Goal: Task Accomplishment & Management: Complete application form

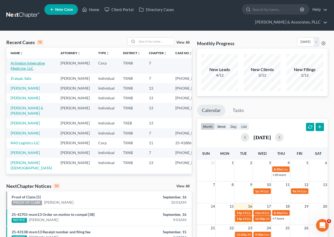
click at [26, 63] on link "Arlington Integrative Medicine, LLC" at bounding box center [28, 66] width 34 height 10
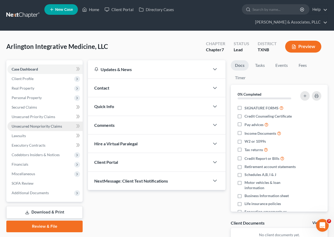
click at [43, 125] on span "Unsecured Nonpriority Claims" at bounding box center [37, 126] width 50 height 4
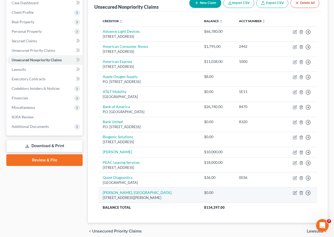
scroll to position [36, 0]
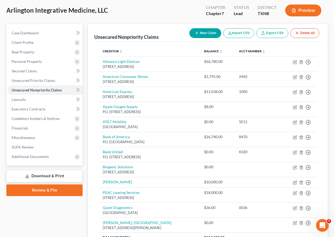
click at [201, 35] on button "New Claim" at bounding box center [205, 33] width 32 height 10
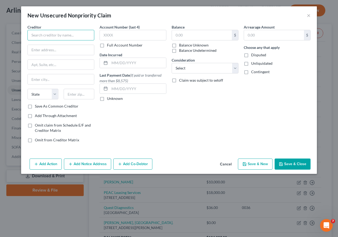
click at [59, 37] on input "text" at bounding box center [60, 35] width 67 height 11
type input "Anda Meds"
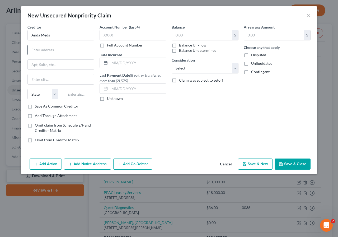
click at [71, 51] on input "text" at bounding box center [61, 50] width 66 height 10
type input "[STREET_ADDRESS][PERSON_NAME]"
type input "33331"
click at [79, 81] on input "text" at bounding box center [61, 79] width 66 height 10
type input "[GEOGRAPHIC_DATA]"
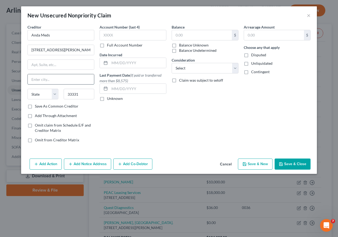
select select "9"
click at [81, 64] on input "text" at bounding box center [61, 65] width 66 height 10
click at [173, 127] on div "Balance $ Balance Unknown Balance Undetermined $ Balance Unknown Consideration …" at bounding box center [205, 85] width 72 height 123
click at [67, 80] on input "[GEOGRAPHIC_DATA]" at bounding box center [61, 79] width 66 height 10
type input "F"
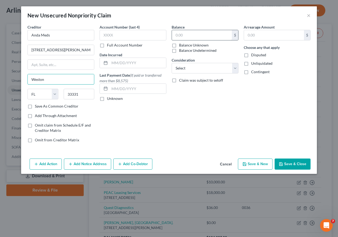
type input "Weston"
click at [179, 36] on input "text" at bounding box center [202, 35] width 60 height 10
type input "219"
click at [294, 162] on button "Save & Close" at bounding box center [293, 164] width 36 height 11
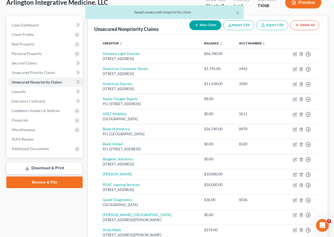
scroll to position [0, 0]
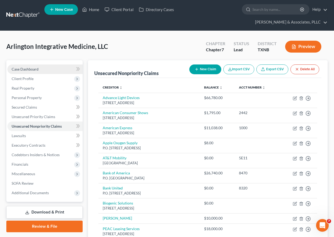
click at [29, 70] on span "Case Dashboard" at bounding box center [25, 69] width 27 height 4
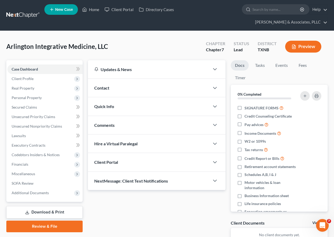
click at [310, 49] on button "Preview" at bounding box center [303, 47] width 36 height 12
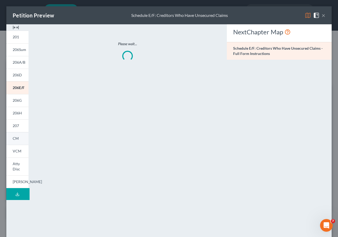
click at [15, 137] on span "CM" at bounding box center [16, 138] width 6 height 4
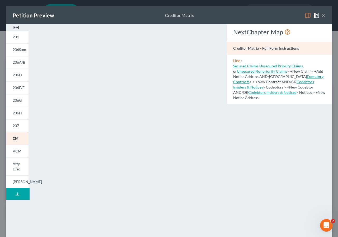
click at [322, 16] on button "×" at bounding box center [324, 15] width 4 height 6
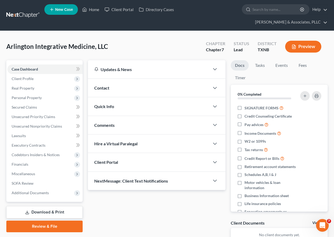
click at [296, 45] on icon "button" at bounding box center [294, 46] width 5 height 5
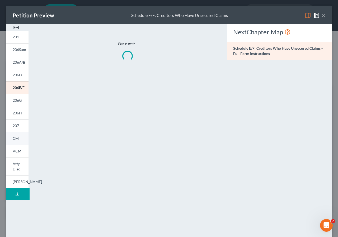
click at [17, 138] on span "CM" at bounding box center [16, 138] width 6 height 4
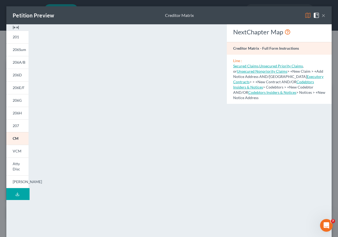
click at [322, 15] on button "×" at bounding box center [324, 15] width 4 height 6
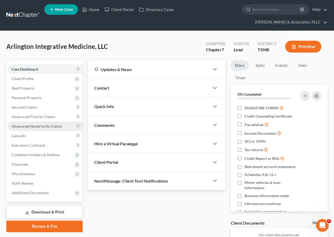
click at [36, 127] on span "Unsecured Nonpriority Claims" at bounding box center [37, 126] width 50 height 4
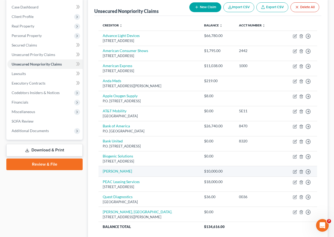
scroll to position [53, 0]
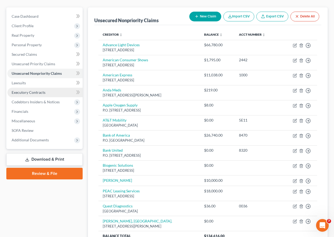
click at [37, 92] on span "Executory Contracts" at bounding box center [29, 92] width 34 height 4
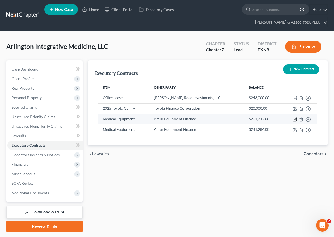
click at [295, 120] on icon "button" at bounding box center [295, 119] width 4 height 4
select select "30"
select select "2"
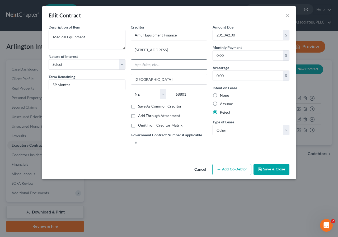
drag, startPoint x: 133, startPoint y: 51, endPoint x: 134, endPoint y: 63, distance: 12.2
click at [133, 52] on input "[STREET_ADDRESS]" at bounding box center [169, 50] width 76 height 10
type input "PO Box 2555"
click at [266, 169] on button "Save & Close" at bounding box center [272, 169] width 36 height 11
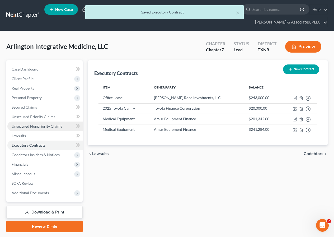
click at [44, 126] on span "Unsecured Nonpriority Claims" at bounding box center [37, 126] width 50 height 4
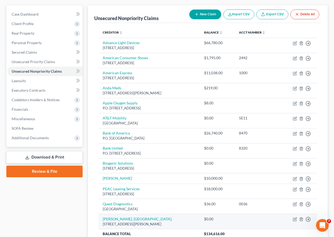
scroll to position [51, 0]
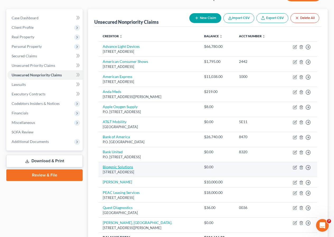
click at [124, 168] on link "Biogenic Solutions" at bounding box center [118, 167] width 30 height 4
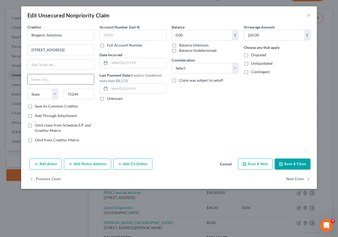
click at [49, 82] on input "text" at bounding box center [61, 79] width 66 height 10
type input "[GEOGRAPHIC_DATA]"
click at [35, 67] on input "text" at bounding box center [61, 65] width 66 height 10
type input "Suite 400"
click at [288, 164] on button "Save & Close" at bounding box center [293, 164] width 36 height 11
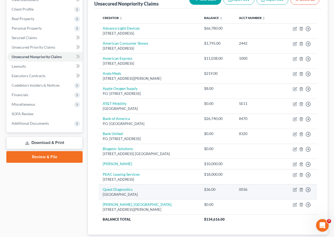
scroll to position [25, 0]
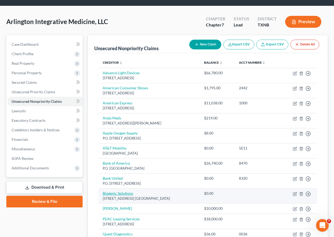
click at [122, 193] on link "Biogenic Solutions" at bounding box center [118, 193] width 30 height 4
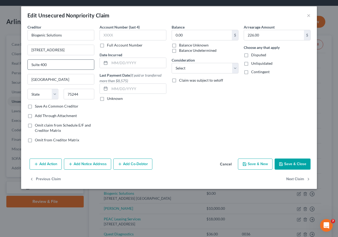
click at [43, 64] on input "Suite 400" at bounding box center [61, 65] width 66 height 10
type input "Suite 416"
drag, startPoint x: 287, startPoint y: 161, endPoint x: 281, endPoint y: 162, distance: 5.6
click at [287, 161] on button "Save & Close" at bounding box center [293, 164] width 36 height 11
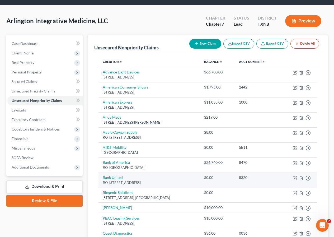
scroll to position [79, 0]
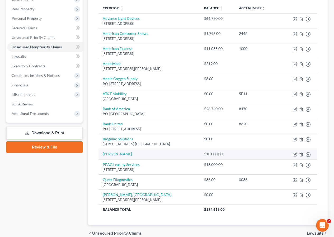
click at [118, 154] on link "[PERSON_NAME]" at bounding box center [117, 154] width 29 height 4
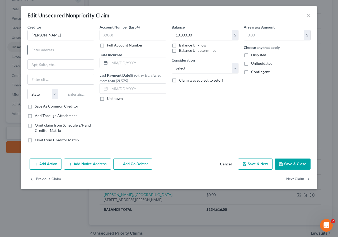
click at [61, 53] on input "text" at bounding box center [61, 50] width 66 height 10
click at [55, 49] on input "B2/34" at bounding box center [61, 50] width 66 height 10
type input "B2/34 [DEMOGRAPHIC_DATA] Estates"
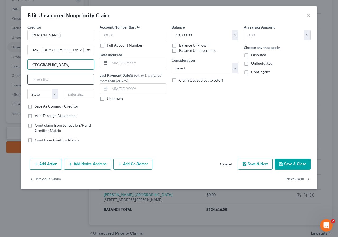
type input "[GEOGRAPHIC_DATA]"
click at [51, 78] on input "text" at bounding box center [61, 79] width 66 height 10
click at [39, 80] on input "Puna, [GEOGRAPHIC_DATA]" at bounding box center [61, 79] width 66 height 10
type input "Pune, [GEOGRAPHIC_DATA] 44118"
click at [290, 165] on button "Save & Close" at bounding box center [293, 164] width 36 height 11
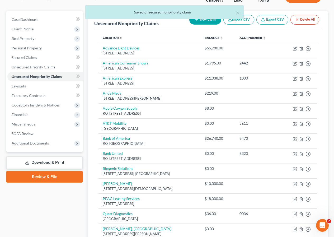
scroll to position [0, 0]
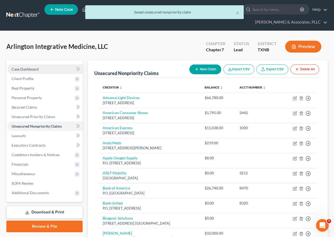
click at [29, 68] on span "Case Dashboard" at bounding box center [25, 69] width 27 height 4
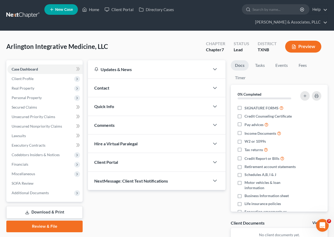
click at [306, 47] on button "Preview" at bounding box center [303, 47] width 36 height 12
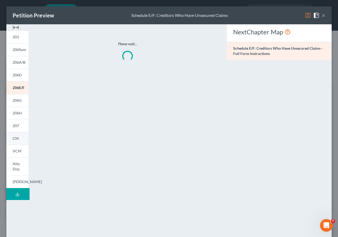
click at [15, 138] on span "CM" at bounding box center [16, 138] width 6 height 4
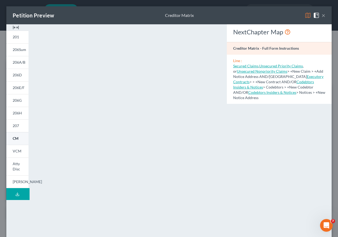
click at [17, 136] on span "CM" at bounding box center [16, 138] width 6 height 4
drag, startPoint x: 321, startPoint y: 16, endPoint x: 269, endPoint y: 55, distance: 64.4
click at [322, 16] on button "×" at bounding box center [324, 15] width 4 height 6
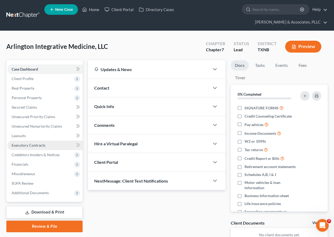
click at [38, 145] on span "Executory Contracts" at bounding box center [29, 145] width 34 height 4
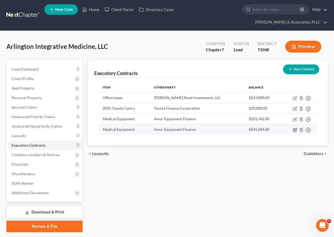
click at [294, 129] on icon "button" at bounding box center [295, 130] width 4 height 4
select select "30"
select select "2"
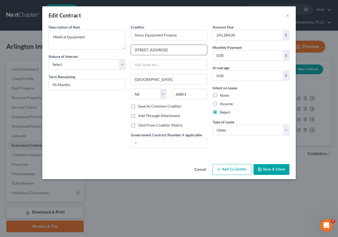
drag, startPoint x: 163, startPoint y: 49, endPoint x: 164, endPoint y: 52, distance: 3.3
click at [163, 50] on input "[STREET_ADDRESS]" at bounding box center [169, 50] width 76 height 10
type input "[STREET_ADDRESS]"
click at [268, 169] on button "Save & Close" at bounding box center [272, 169] width 36 height 11
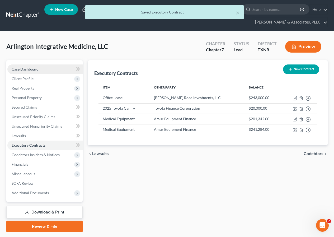
click at [32, 69] on span "Case Dashboard" at bounding box center [25, 69] width 27 height 4
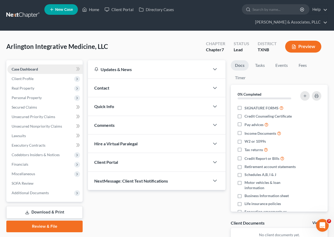
click at [33, 67] on span "Case Dashboard" at bounding box center [25, 69] width 26 height 4
click at [46, 213] on link "Download & Print" at bounding box center [44, 212] width 76 height 12
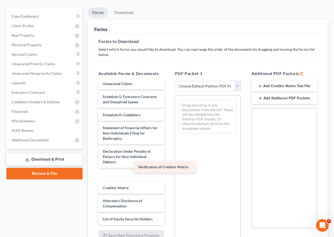
scroll to position [80, 0]
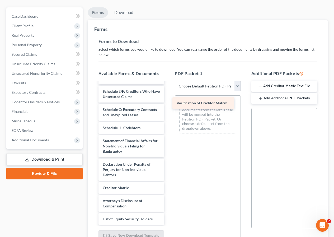
drag, startPoint x: 126, startPoint y: 188, endPoint x: 199, endPoint y: 103, distance: 112.5
click at [169, 103] on div "Verification of Creditor Matrix Voluntary Petition for Non-Individuals Filing f…" at bounding box center [131, 119] width 74 height 212
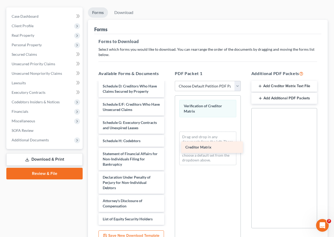
scroll to position [67, 0]
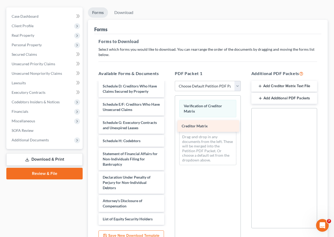
drag, startPoint x: 118, startPoint y: 189, endPoint x: 197, endPoint y: 128, distance: 100.3
click at [169, 128] on div "Creditor Matrix Voluntary Petition for Non-Individuals Filing for Bankruptcy Su…" at bounding box center [131, 125] width 74 height 199
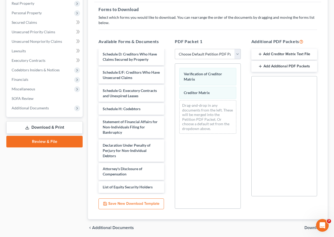
scroll to position [104, 0]
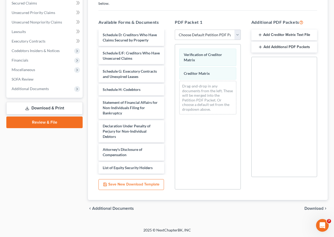
click at [312, 209] on span "Download" at bounding box center [314, 208] width 19 height 4
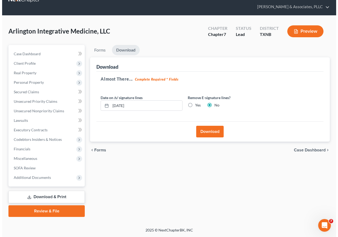
scroll to position [15, 0]
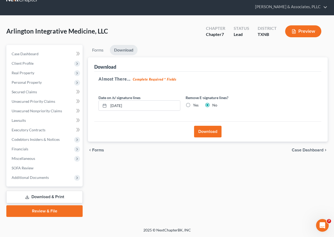
click at [208, 134] on button "Download" at bounding box center [207, 132] width 27 height 12
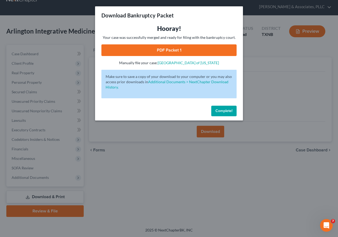
click at [166, 53] on link "PDF Packet 1" at bounding box center [168, 50] width 135 height 12
click at [218, 108] on button "Complete!" at bounding box center [223, 111] width 25 height 11
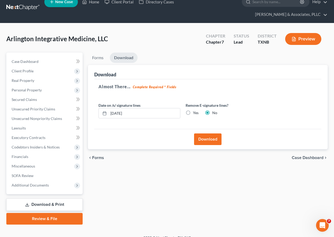
scroll to position [0, 0]
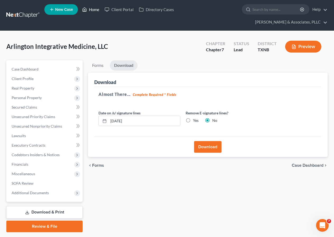
click at [93, 8] on link "Home" at bounding box center [91, 10] width 22 height 10
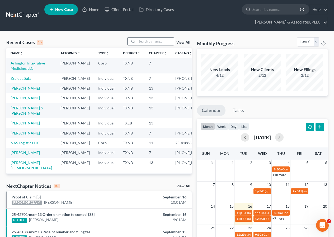
click at [147, 41] on input "search" at bounding box center [155, 42] width 37 height 8
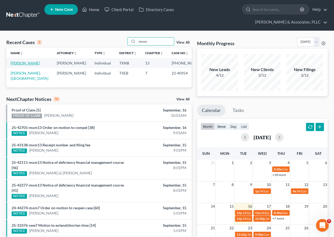
type input "yousa"
click at [28, 64] on link "[PERSON_NAME]" at bounding box center [25, 63] width 29 height 4
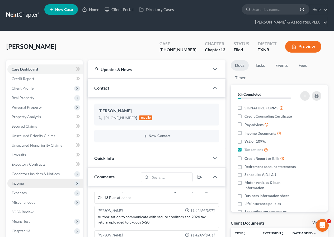
click at [29, 180] on span "Income" at bounding box center [44, 184] width 75 height 10
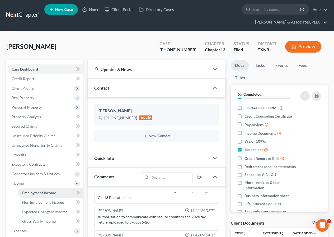
click at [39, 193] on span "Employment Income" at bounding box center [39, 193] width 34 height 4
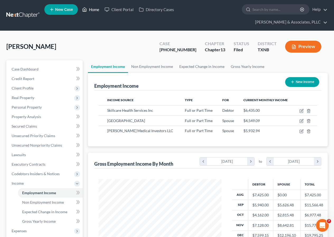
click at [94, 10] on link "Home" at bounding box center [91, 10] width 22 height 10
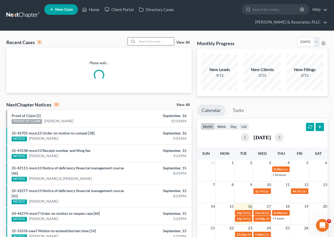
click at [152, 43] on input "search" at bounding box center [155, 42] width 37 height 8
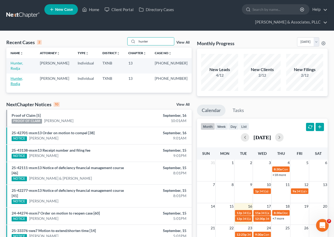
type input "hunter"
click at [22, 76] on link "Hunter, Rodja" at bounding box center [17, 81] width 12 height 10
select select "2"
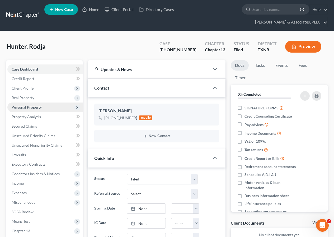
scroll to position [27, 0]
click at [29, 99] on span "Real Property" at bounding box center [23, 97] width 23 height 4
click at [35, 108] on span "Properties Owned" at bounding box center [37, 107] width 30 height 4
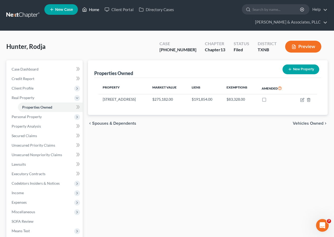
click at [92, 7] on link "Home" at bounding box center [91, 10] width 22 height 10
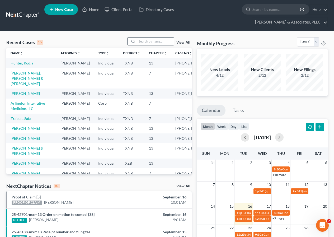
click at [157, 43] on input "search" at bounding box center [155, 42] width 37 height 8
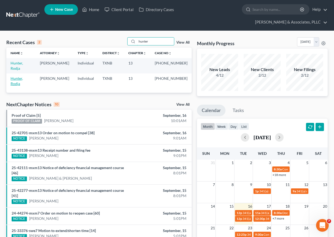
type input "hunter"
click at [23, 76] on link "Hunter, Rodja" at bounding box center [17, 81] width 12 height 10
select select "2"
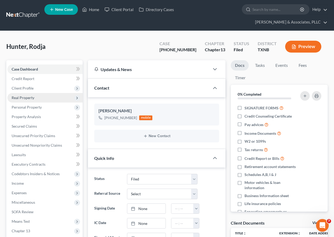
scroll to position [150, 0]
click at [34, 98] on span "Real Property" at bounding box center [23, 97] width 23 height 4
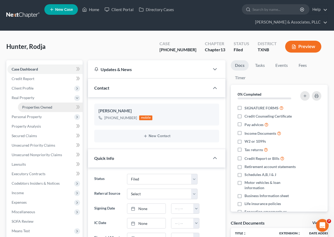
click at [37, 106] on span "Properties Owned" at bounding box center [37, 107] width 30 height 4
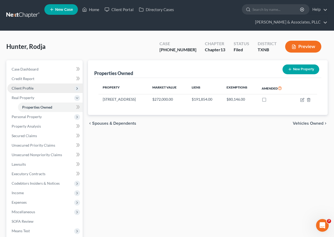
click at [31, 89] on span "Client Profile" at bounding box center [23, 88] width 22 height 4
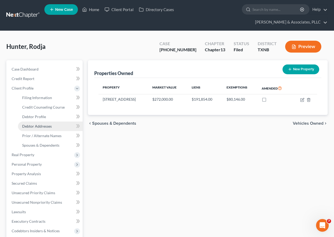
click at [42, 123] on link "Debtor Addresses" at bounding box center [50, 127] width 65 height 10
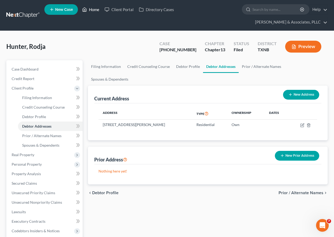
click at [94, 9] on link "Home" at bounding box center [91, 10] width 22 height 10
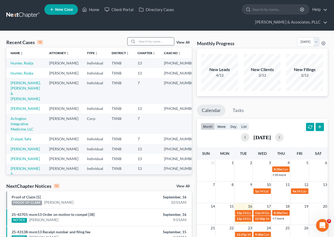
click at [140, 43] on input "search" at bounding box center [155, 42] width 37 height 8
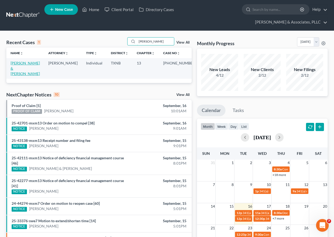
type input "[PERSON_NAME]"
click at [23, 64] on link "[PERSON_NAME] & [PERSON_NAME]" at bounding box center [25, 68] width 29 height 15
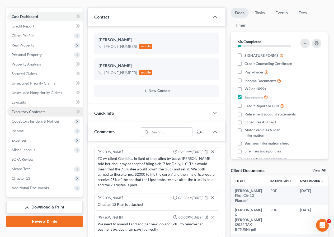
scroll to position [4, 0]
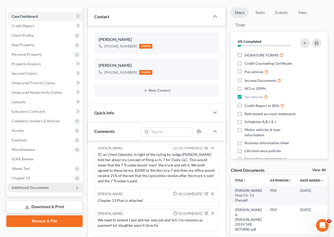
click at [39, 188] on span "Additional Documents" at bounding box center [30, 187] width 37 height 4
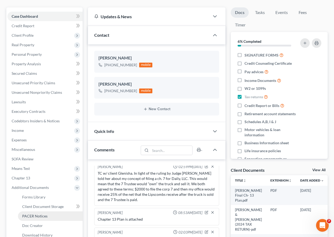
click at [46, 217] on span "PACER Notices" at bounding box center [34, 216] width 25 height 4
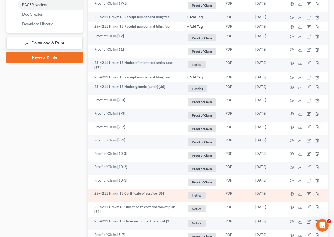
scroll to position [291, 0]
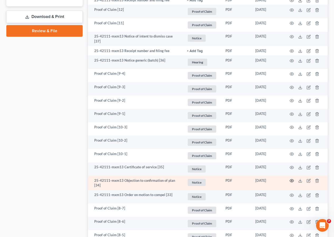
click at [291, 179] on icon "button" at bounding box center [292, 181] width 4 height 4
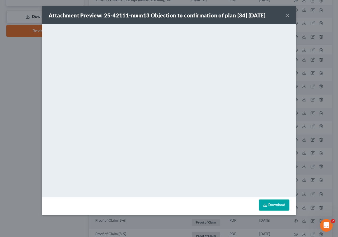
click at [288, 15] on button "×" at bounding box center [288, 15] width 4 height 6
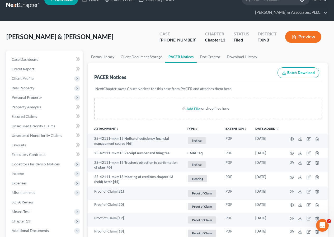
scroll to position [0, 0]
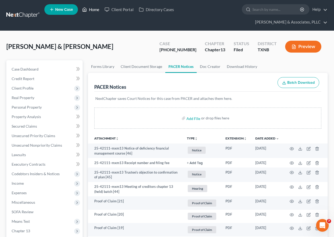
click at [94, 10] on link "Home" at bounding box center [91, 10] width 22 height 10
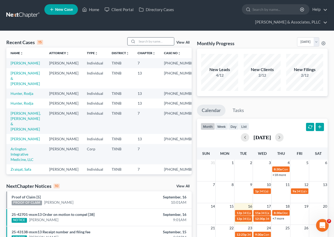
click at [147, 41] on input "search" at bounding box center [155, 42] width 37 height 8
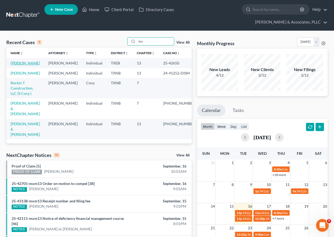
type input "tru"
click at [20, 63] on link "[PERSON_NAME]" at bounding box center [25, 63] width 29 height 4
select select "2"
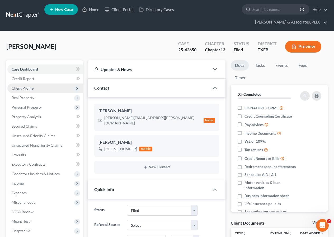
click at [34, 90] on span "Client Profile" at bounding box center [44, 88] width 75 height 10
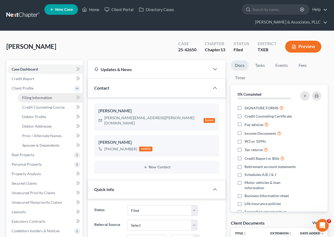
click at [41, 96] on span "Filing Information" at bounding box center [37, 97] width 30 height 4
select select "1"
select select "0"
select select "3"
select select "45"
